Goal: Information Seeking & Learning: Learn about a topic

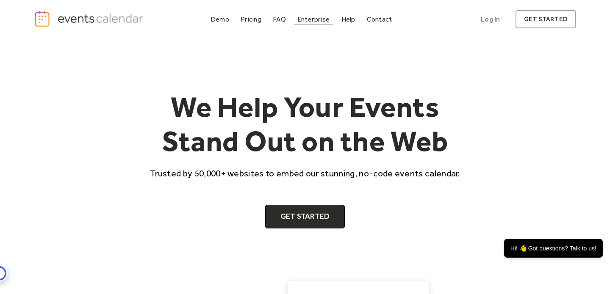
click at [322, 17] on div "Enterprise" at bounding box center [313, 19] width 32 height 5
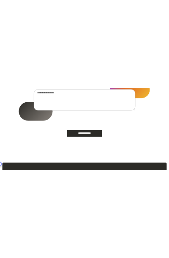
scroll to position [339, 0]
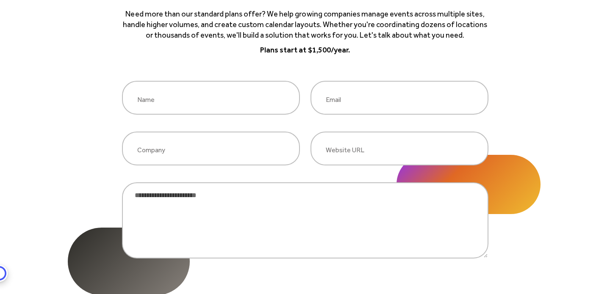
scroll to position [0, 0]
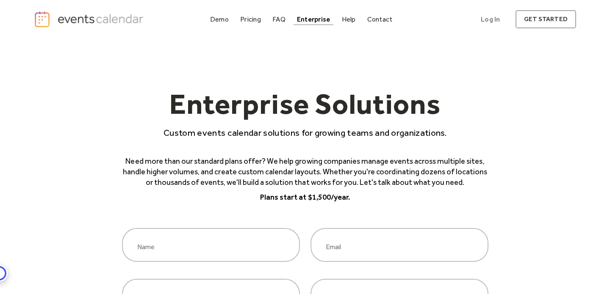
click at [137, 45] on div "**********" at bounding box center [305, 282] width 366 height 487
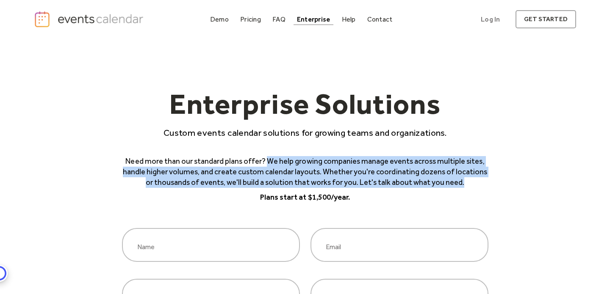
drag, startPoint x: 267, startPoint y: 160, endPoint x: 460, endPoint y: 184, distance: 194.7
click at [460, 184] on p "Need more than our standard plans offer? We help growing companies manage event…" at bounding box center [305, 172] width 366 height 32
copy p "We help growing companies manage events across multiple sites, handle higher vo…"
click at [419, 137] on p "Custom events calendar solutions for growing teams and organizations." at bounding box center [305, 133] width 366 height 12
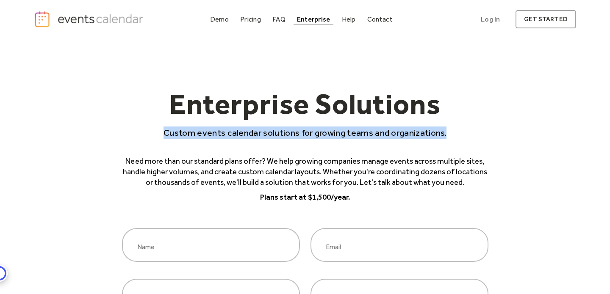
drag, startPoint x: 262, startPoint y: 130, endPoint x: 152, endPoint y: 137, distance: 109.9
click at [152, 137] on p "Custom events calendar solutions for growing teams and organizations." at bounding box center [305, 133] width 366 height 12
copy p "Custom events calendar solutions for growing teams and organizations."
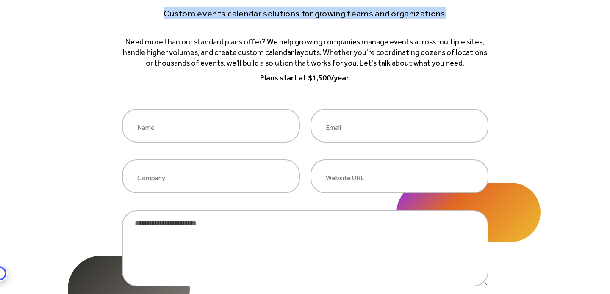
scroll to position [532, 0]
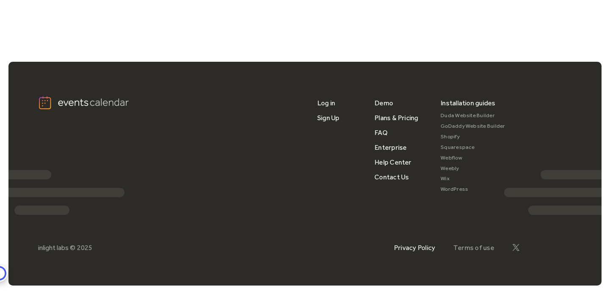
click at [419, 246] on link "Privacy Policy" at bounding box center [414, 248] width 41 height 8
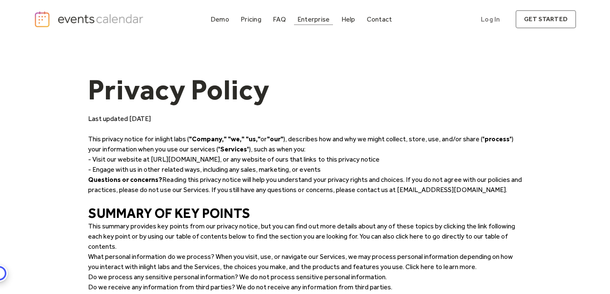
click at [310, 18] on div "Enterprise" at bounding box center [313, 19] width 32 height 5
